Goal: Entertainment & Leisure: Consume media (video, audio)

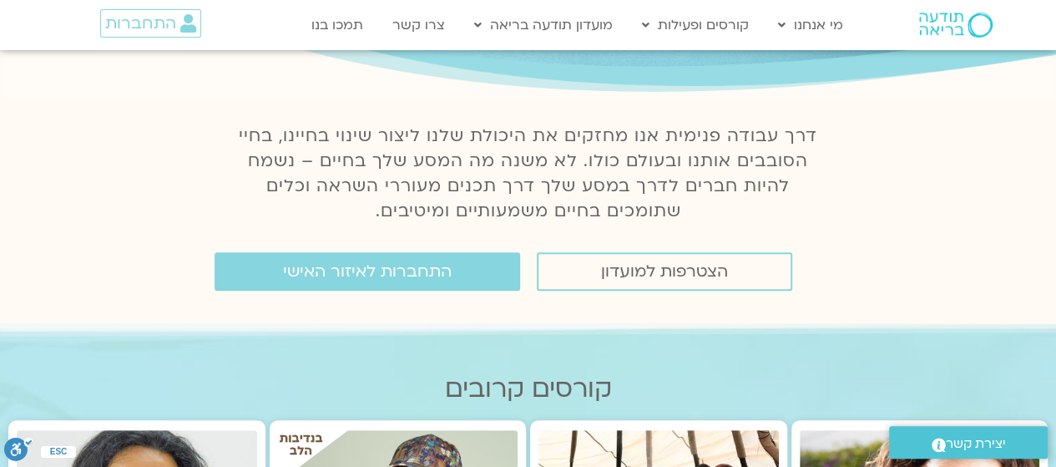
scroll to position [164, 0]
click at [348, 280] on span "התחברות לאיזור האישי" at bounding box center [367, 270] width 169 height 18
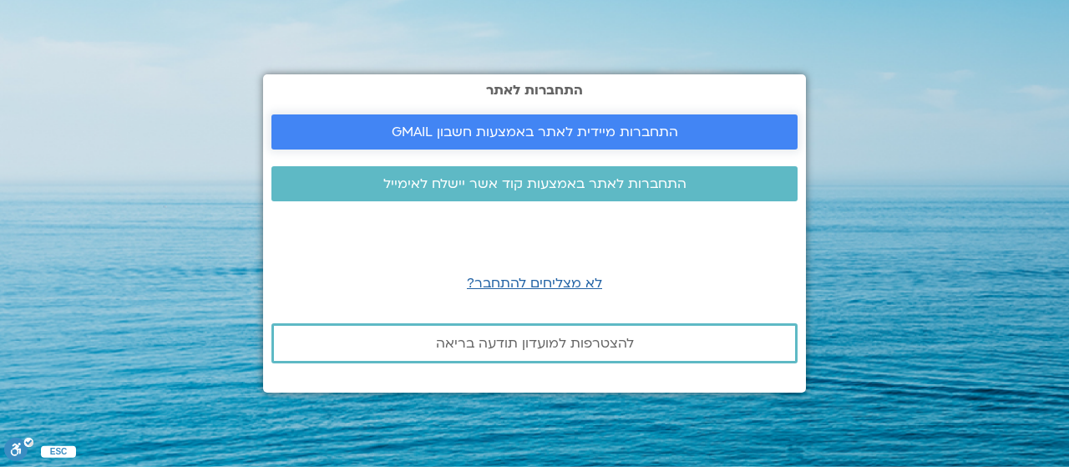
click at [473, 121] on link "התחברות מיידית לאתר באמצעות חשבון GMAIL" at bounding box center [534, 131] width 526 height 35
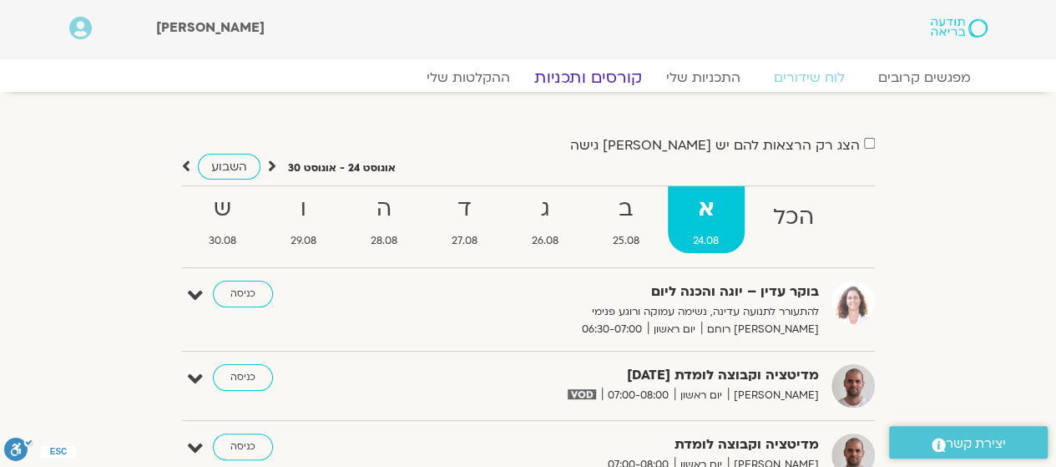
click at [590, 78] on link "קורסים ותכניות" at bounding box center [587, 78] width 147 height 20
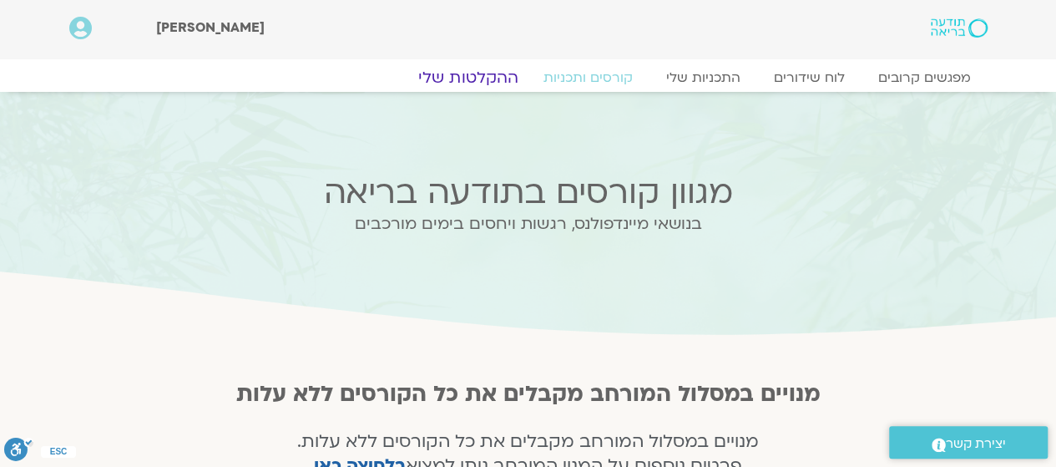
click at [455, 78] on link "ההקלטות שלי" at bounding box center [468, 78] width 140 height 20
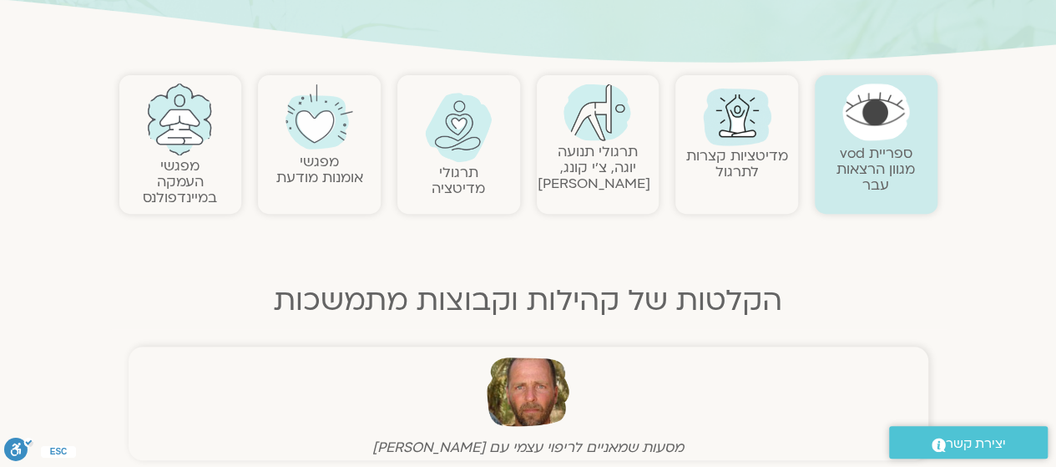
scroll to position [322, 0]
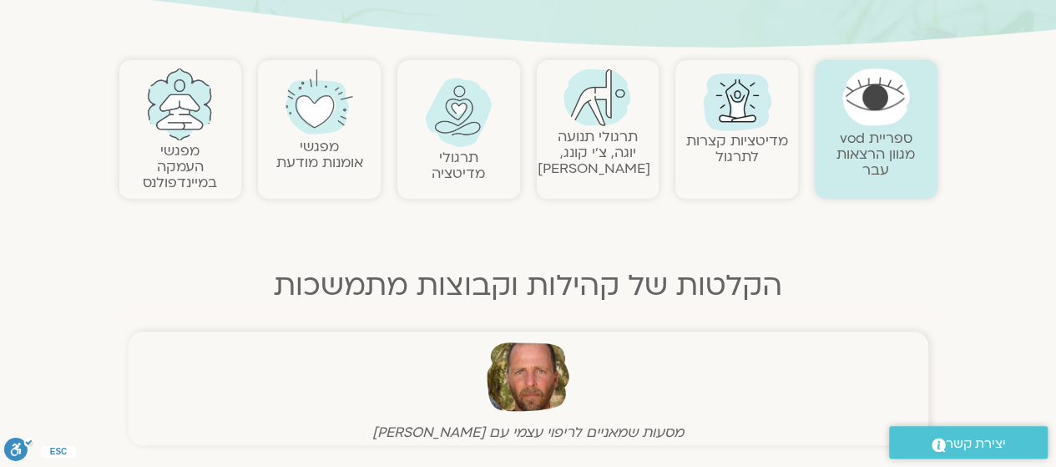
click at [473, 108] on img at bounding box center [459, 112] width 68 height 69
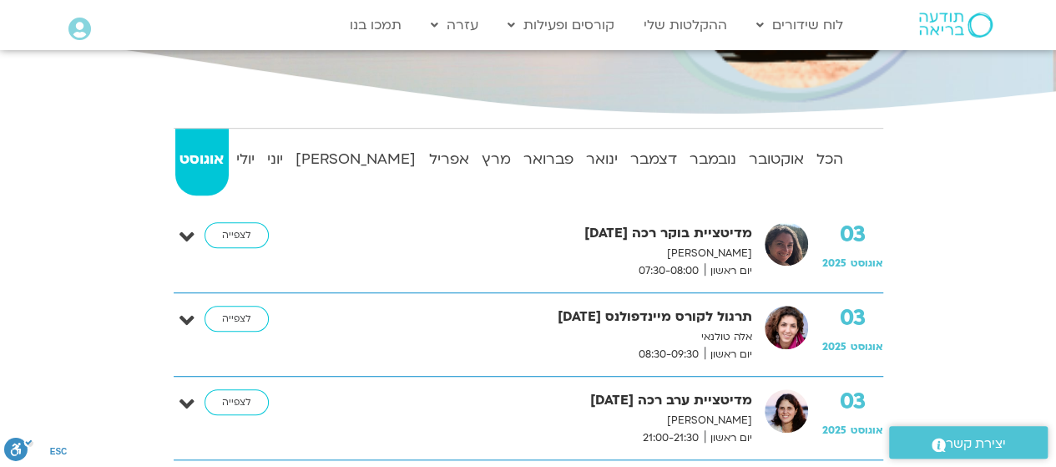
scroll to position [352, 0]
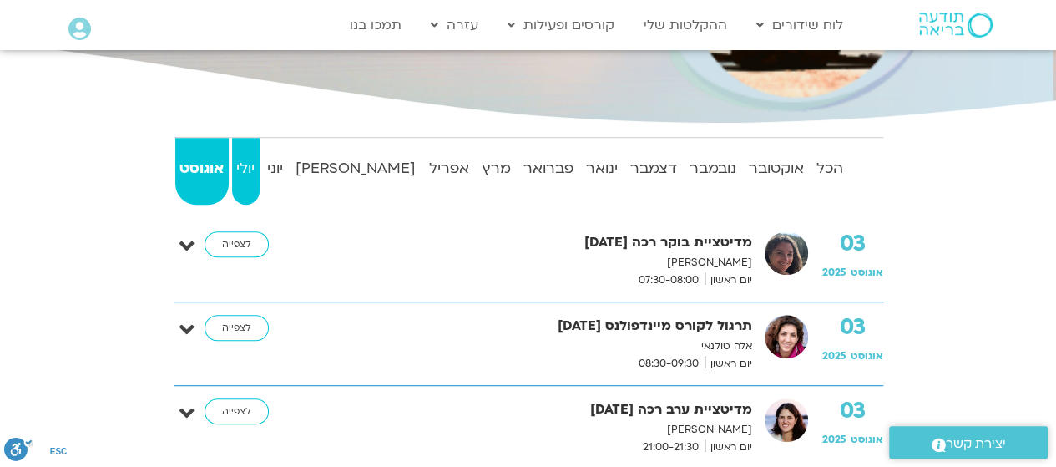
click at [256, 170] on strong "יולי" at bounding box center [246, 168] width 28 height 25
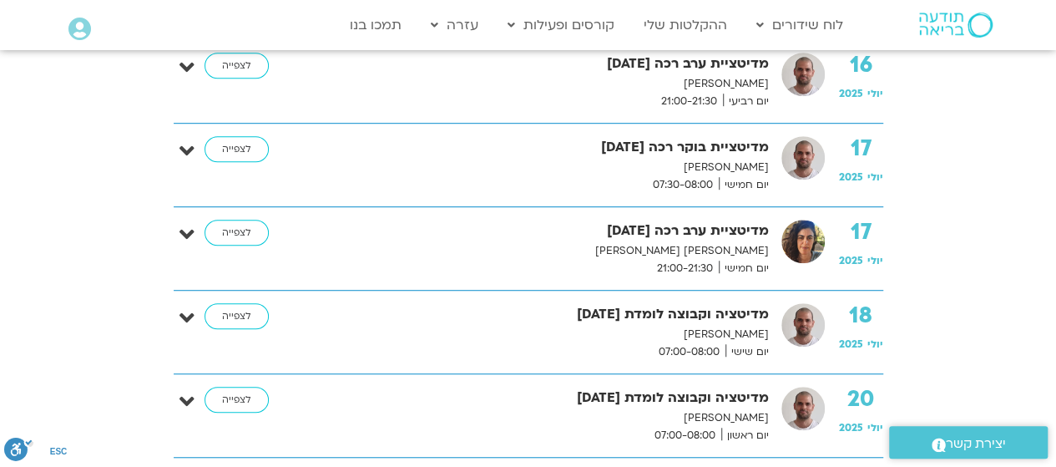
scroll to position [3623, 0]
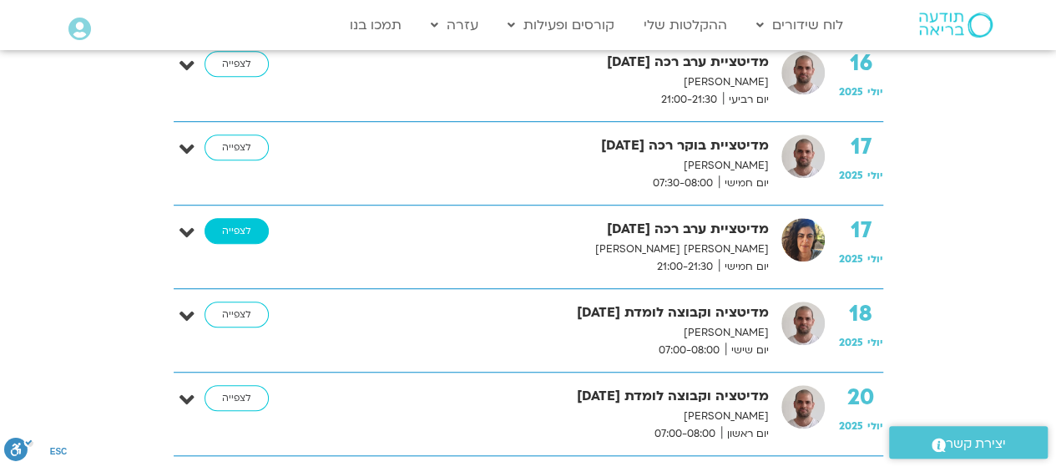
click at [251, 220] on link "לצפייה" at bounding box center [237, 231] width 64 height 27
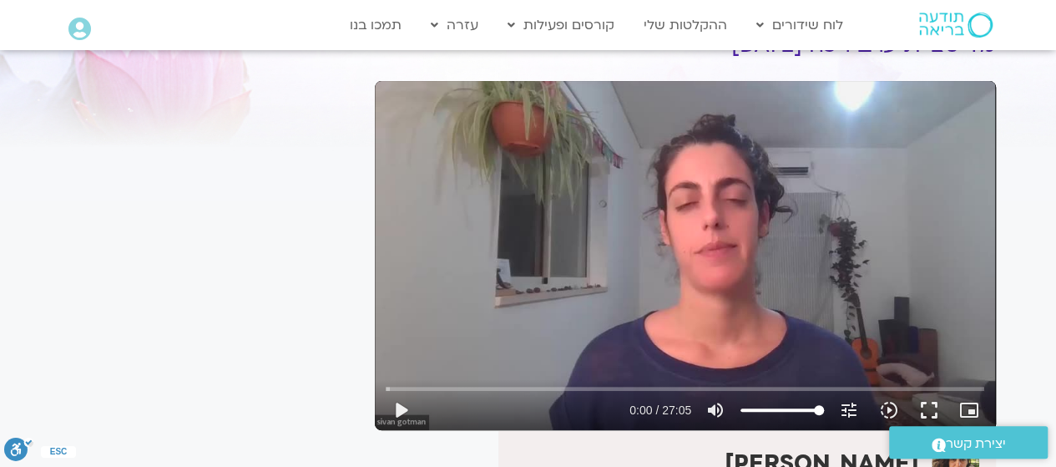
scroll to position [94, 0]
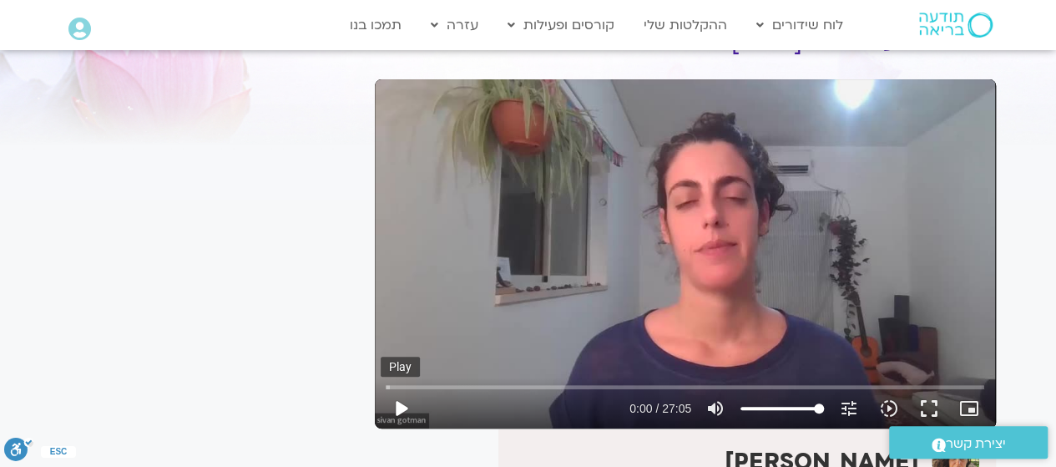
click at [397, 407] on button "play_arrow" at bounding box center [401, 408] width 40 height 40
click at [920, 410] on button "fullscreen" at bounding box center [929, 408] width 40 height 40
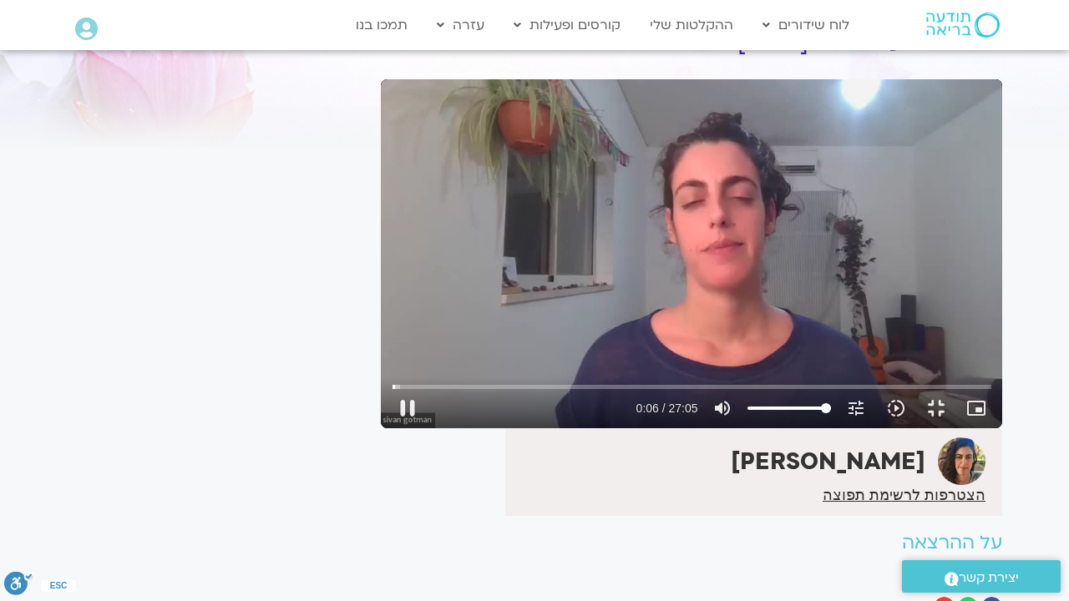
type input "6.98378"
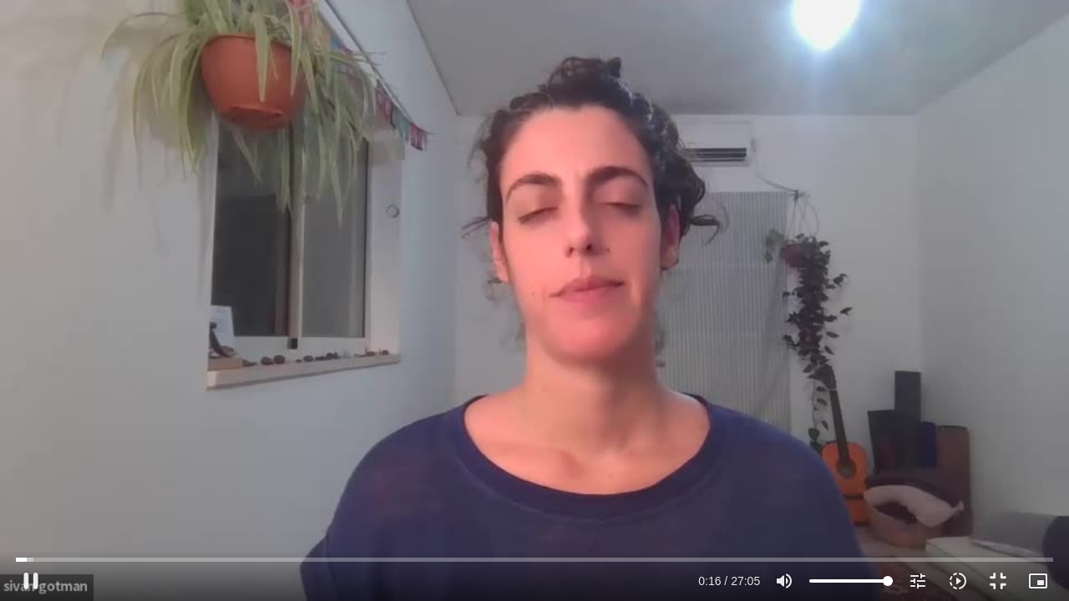
click at [783, 210] on div "Skip Ad 26:56 pause 0:16 / 27:05 volume_up Mute tune Resolution Auto 480p slow_…" at bounding box center [534, 300] width 1069 height 601
click at [720, 187] on div "Skip Ad 26:56 play_arrow 0:16 / 27:05 volume_up Mute tune Resolution Auto 480p …" at bounding box center [534, 300] width 1069 height 601
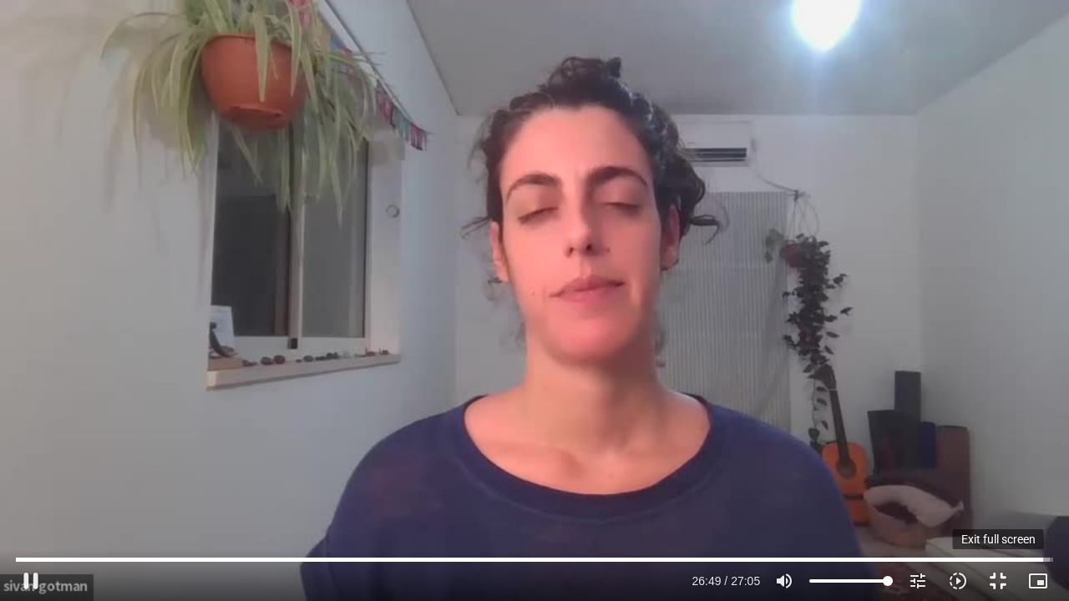
click at [992, 466] on button "fullscreen_exit" at bounding box center [998, 581] width 40 height 40
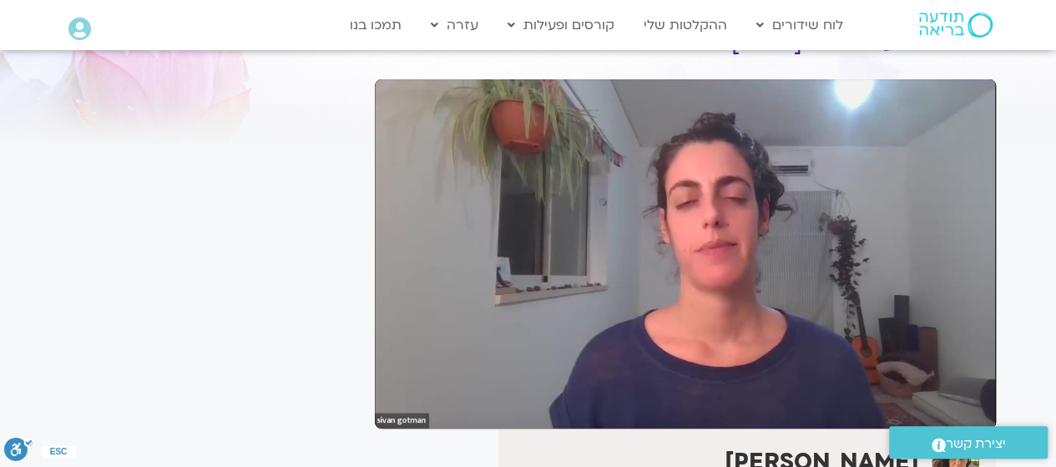
click at [397, 412] on button "pause" at bounding box center [401, 408] width 40 height 40
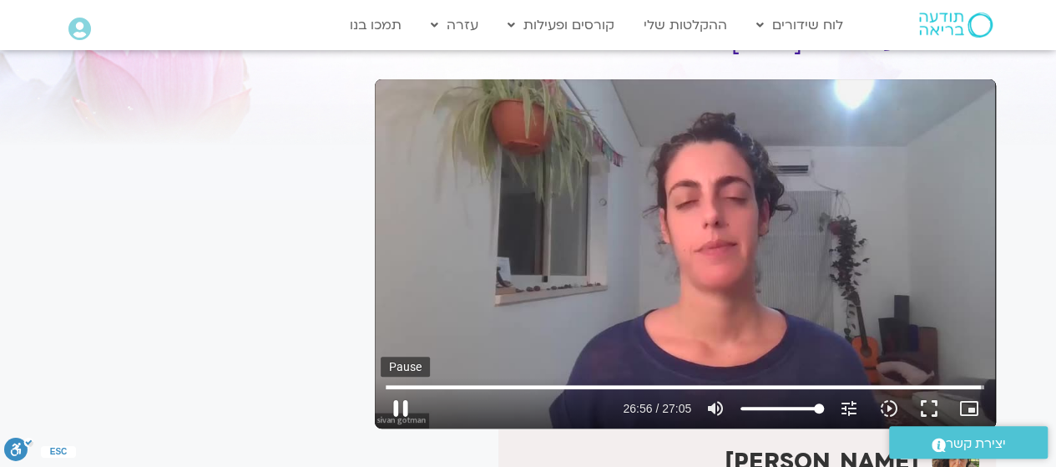
click at [401, 400] on button "pause" at bounding box center [401, 408] width 40 height 40
type input "1616.804902"
